Goal: Check status: Check status

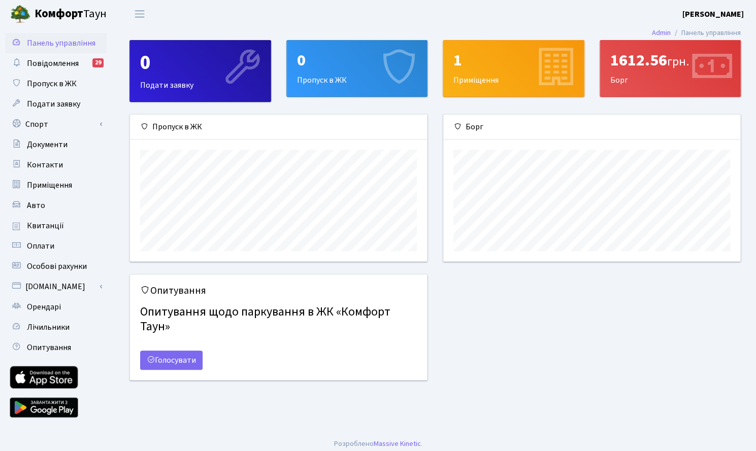
scroll to position [147, 297]
click at [64, 219] on link "Квитанції" at bounding box center [56, 226] width 102 height 20
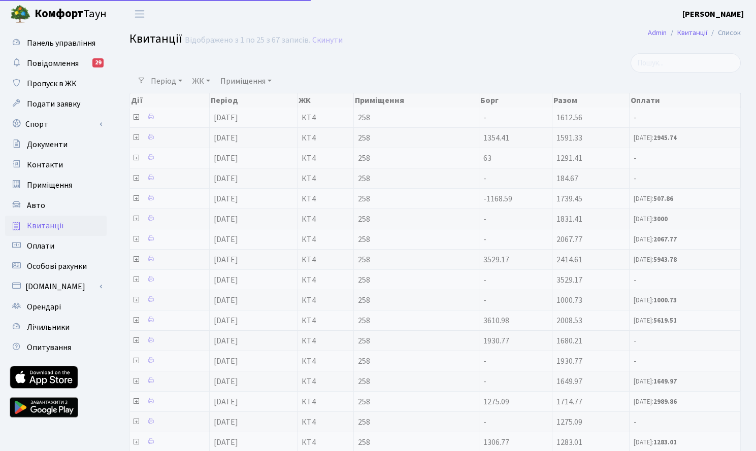
select select "25"
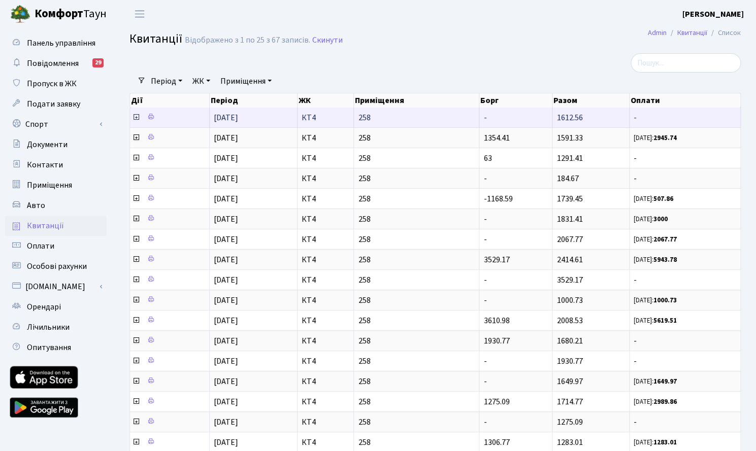
click at [137, 118] on icon at bounding box center [136, 117] width 8 height 8
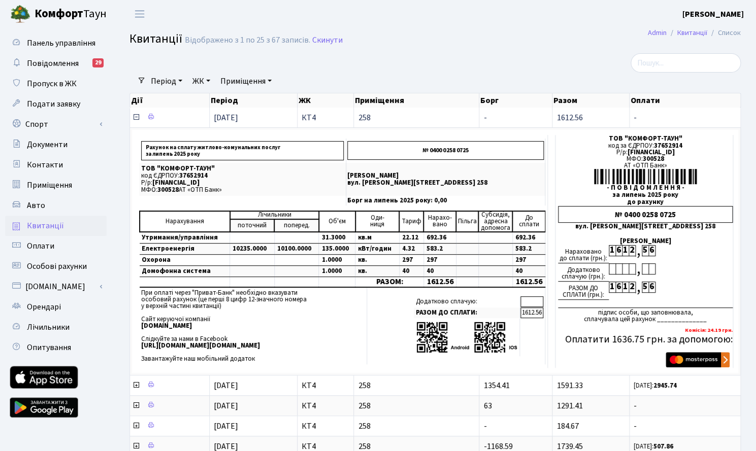
click at [137, 118] on icon at bounding box center [136, 117] width 8 height 8
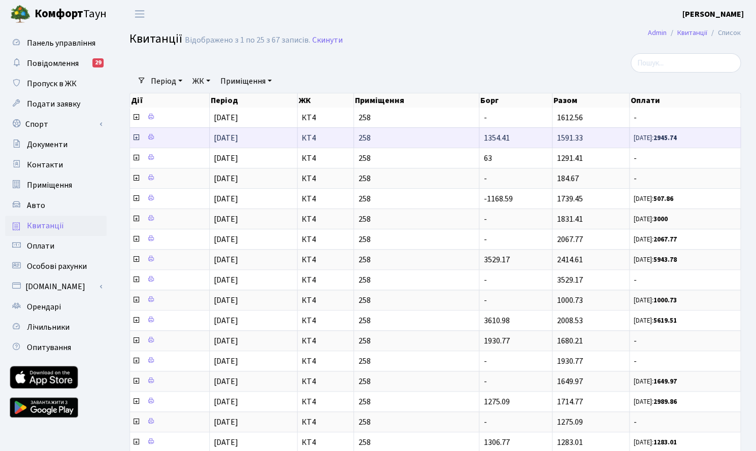
click at [135, 137] on icon at bounding box center [136, 138] width 8 height 8
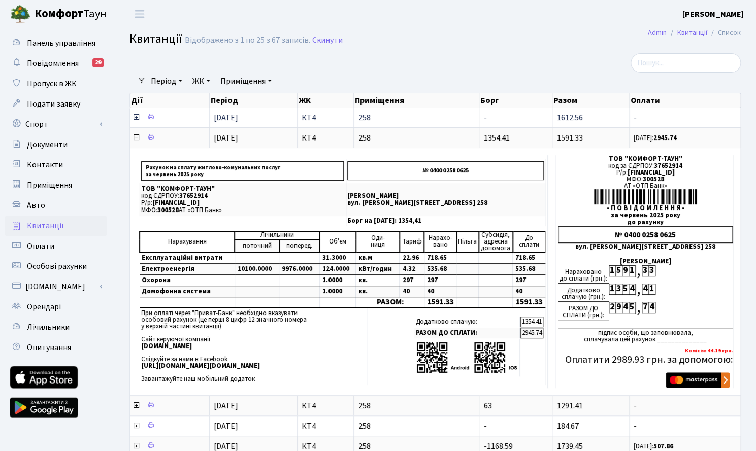
click at [134, 117] on icon at bounding box center [136, 117] width 8 height 8
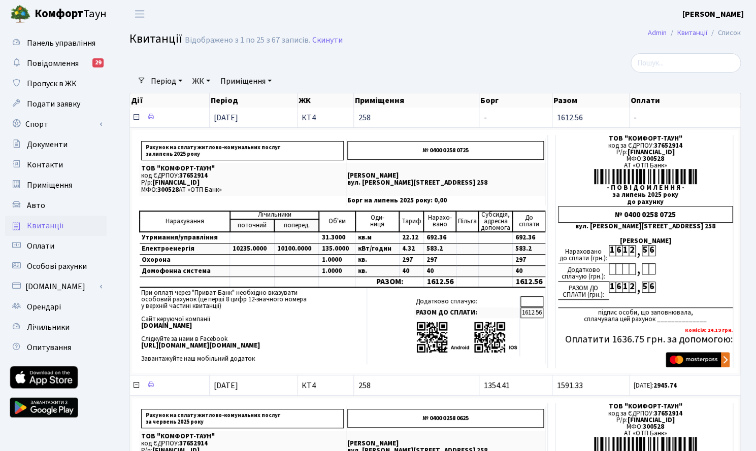
click at [136, 119] on icon at bounding box center [136, 117] width 8 height 8
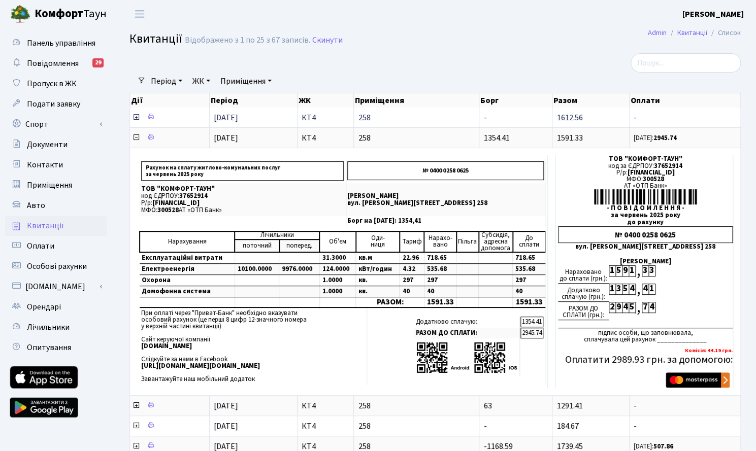
click at [135, 117] on icon at bounding box center [136, 117] width 8 height 8
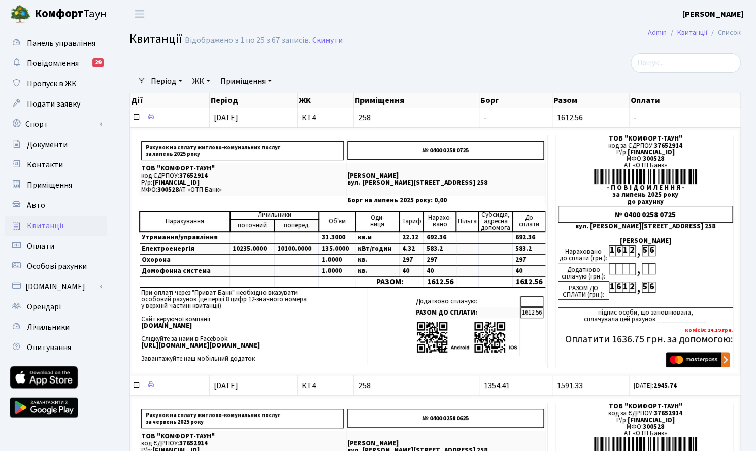
click at [61, 223] on span "Квитанції" at bounding box center [45, 225] width 37 height 11
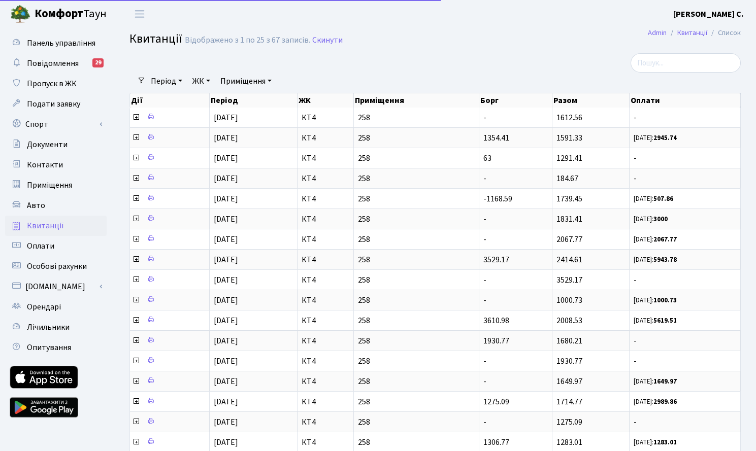
select select "25"
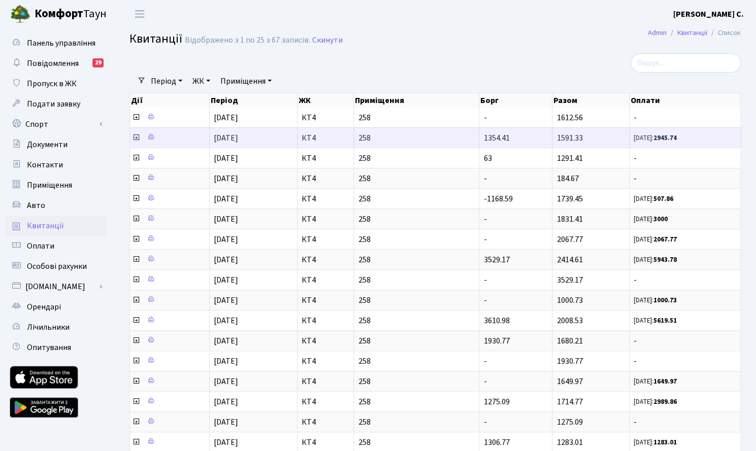
click at [138, 139] on icon at bounding box center [136, 138] width 8 height 8
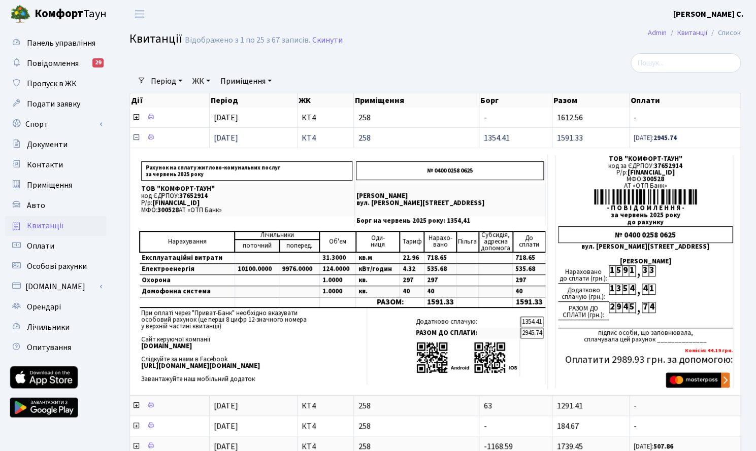
click at [137, 135] on icon at bounding box center [136, 138] width 8 height 8
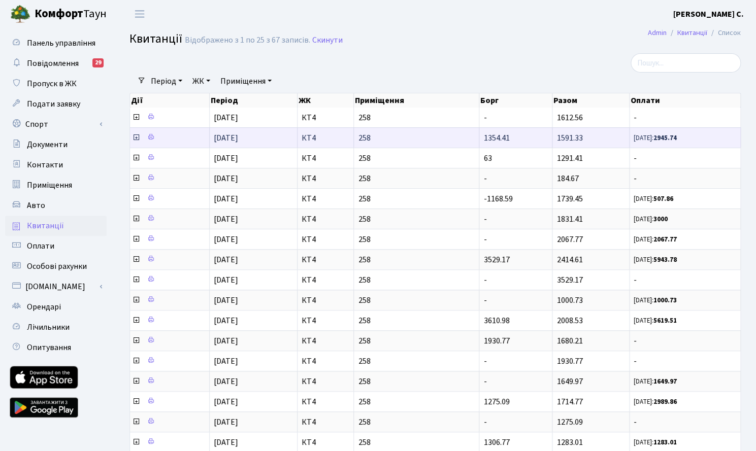
click at [137, 139] on icon at bounding box center [136, 138] width 8 height 8
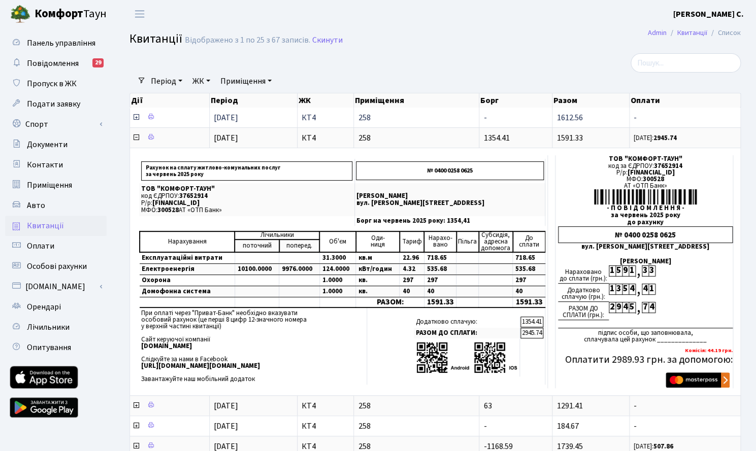
click at [137, 117] on icon at bounding box center [136, 117] width 8 height 8
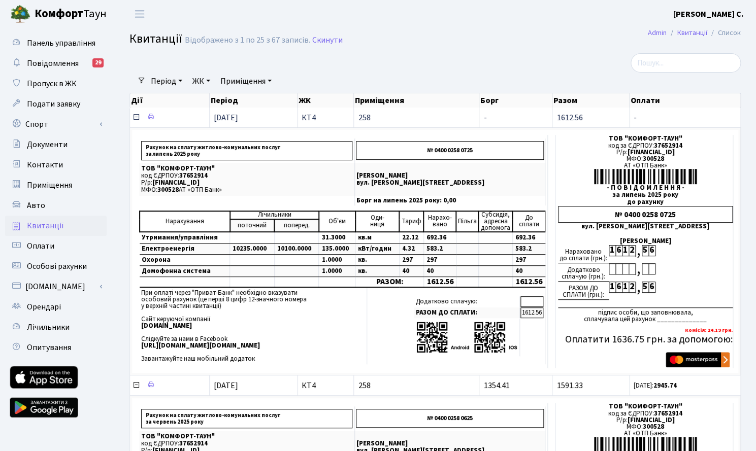
click at [135, 117] on icon at bounding box center [136, 117] width 8 height 8
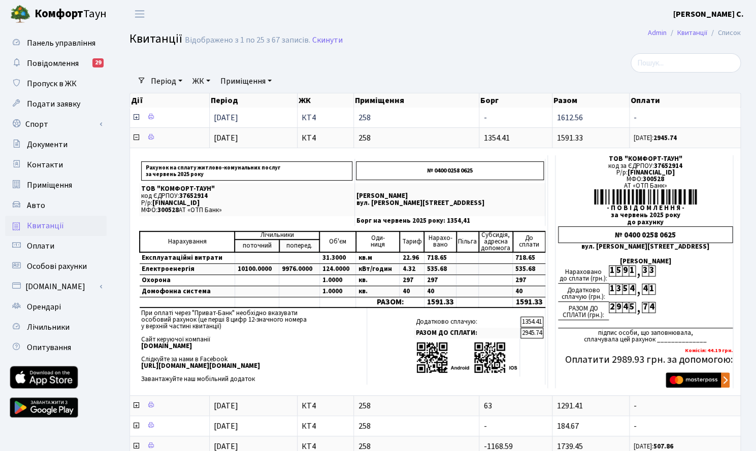
click at [135, 119] on icon at bounding box center [136, 117] width 8 height 8
